Goal: Task Accomplishment & Management: Manage account settings

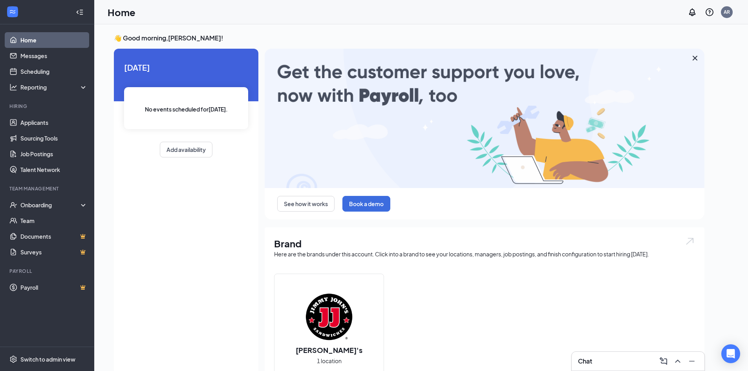
click at [694, 58] on icon "Cross" at bounding box center [695, 57] width 9 height 9
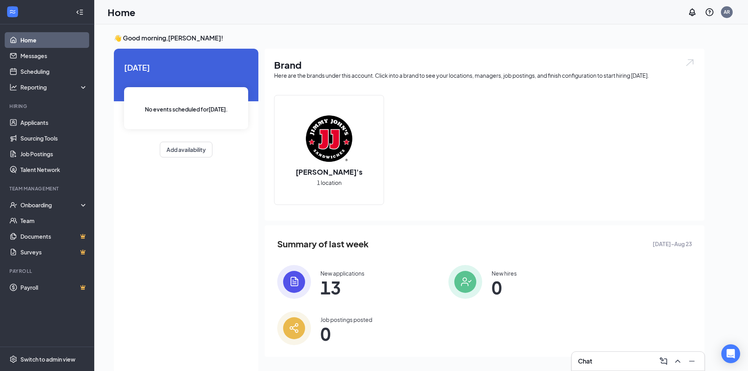
click at [330, 282] on span "13" at bounding box center [343, 288] width 44 height 14
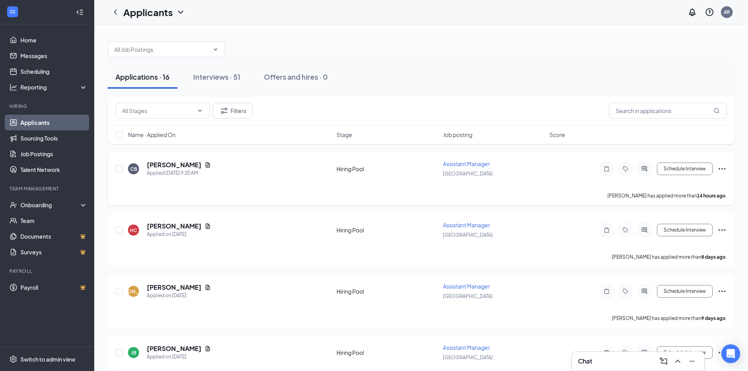
click at [468, 164] on span "Assistant Manager" at bounding box center [466, 163] width 47 height 7
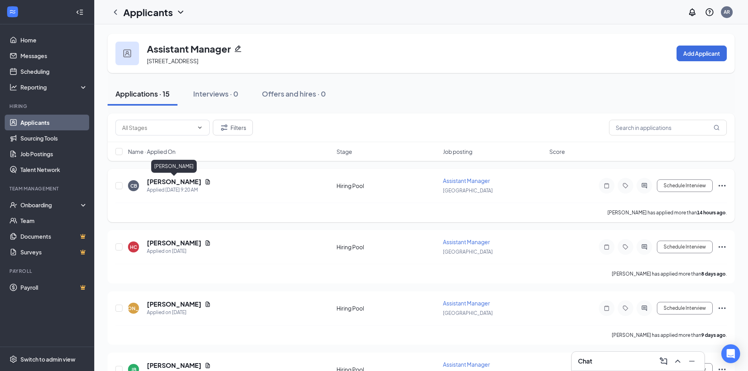
click at [185, 180] on h5 "[PERSON_NAME]" at bounding box center [174, 182] width 55 height 9
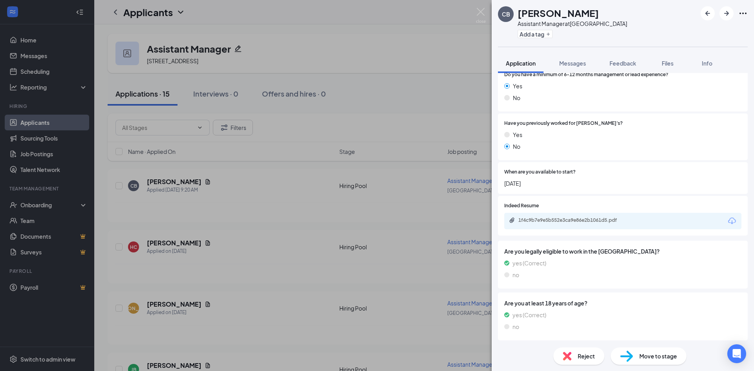
scroll to position [125, 0]
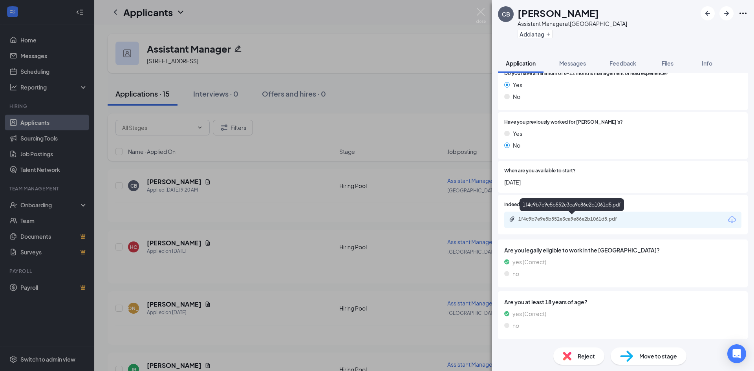
click at [616, 221] on div "1f4c9b7e9e5b552e3ca9e86e2b1061d5.pdf" at bounding box center [574, 219] width 110 height 6
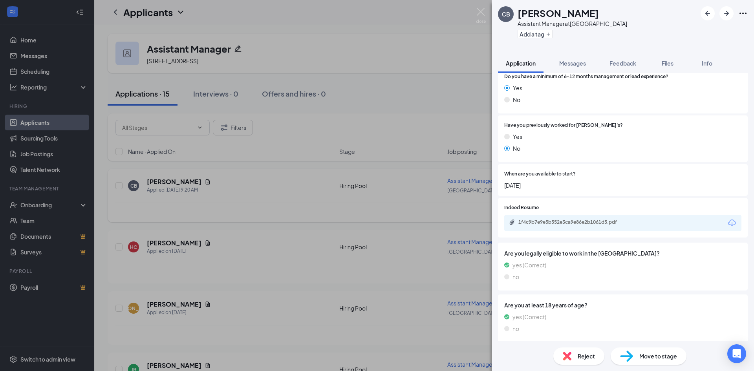
drag, startPoint x: 283, startPoint y: 172, endPoint x: 291, endPoint y: 218, distance: 45.9
click at [283, 173] on div "CB [PERSON_NAME] Assistant Manager at [GEOGRAPHIC_DATA] Add a tag Application M…" at bounding box center [377, 185] width 754 height 371
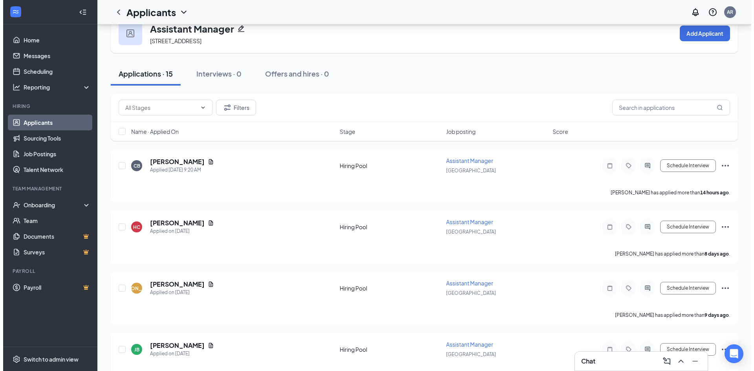
scroll to position [69, 0]
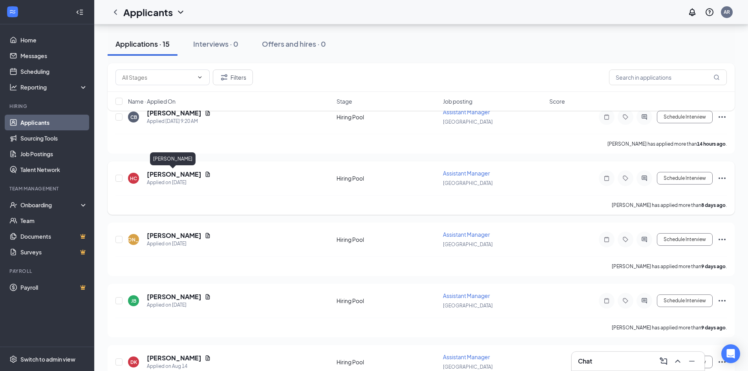
click at [183, 176] on h5 "[PERSON_NAME]" at bounding box center [174, 174] width 55 height 9
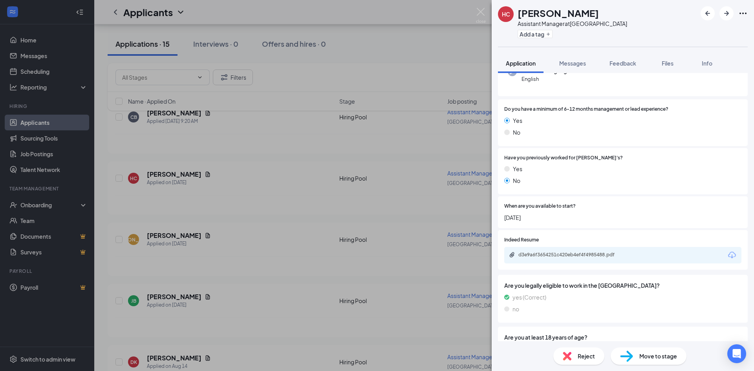
scroll to position [118, 0]
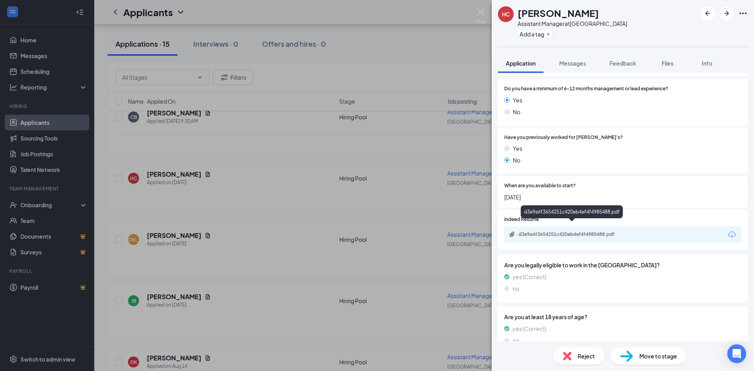
click at [569, 231] on div "d3e9a6f3654251c420eb4ef4f4985488.pdf" at bounding box center [574, 234] width 110 height 6
